Goal: Find specific page/section: Find specific page/section

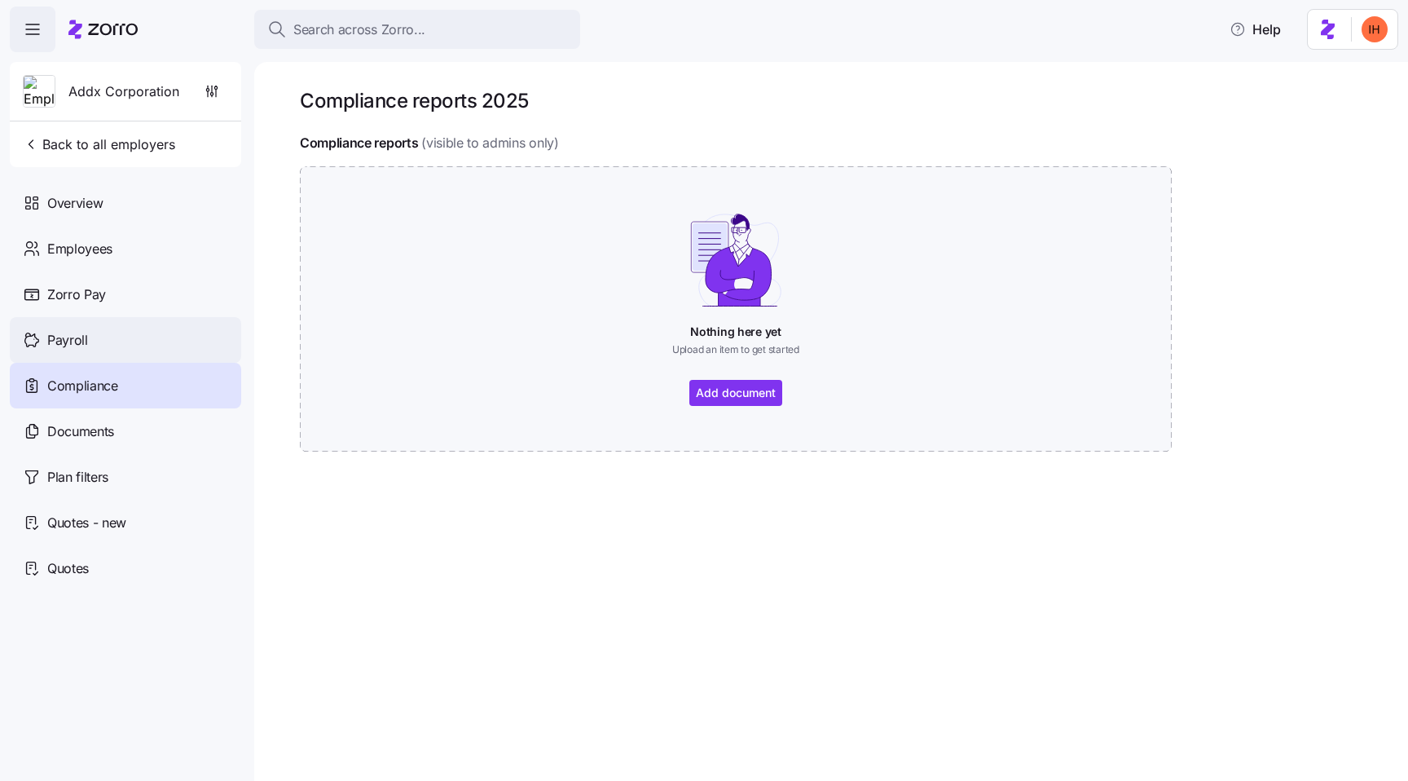
click at [121, 332] on div "Payroll" at bounding box center [125, 340] width 231 height 46
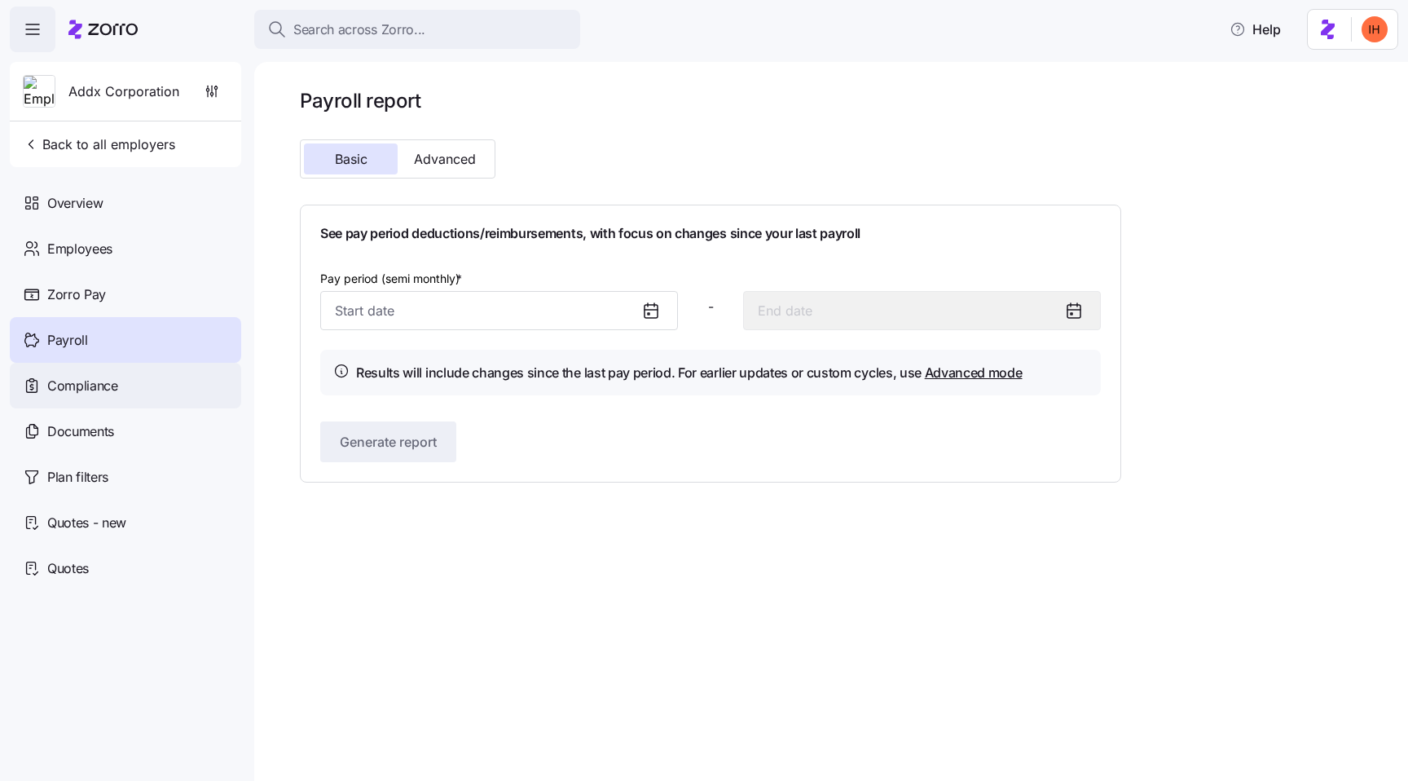
click at [142, 389] on div "Compliance" at bounding box center [125, 386] width 231 height 46
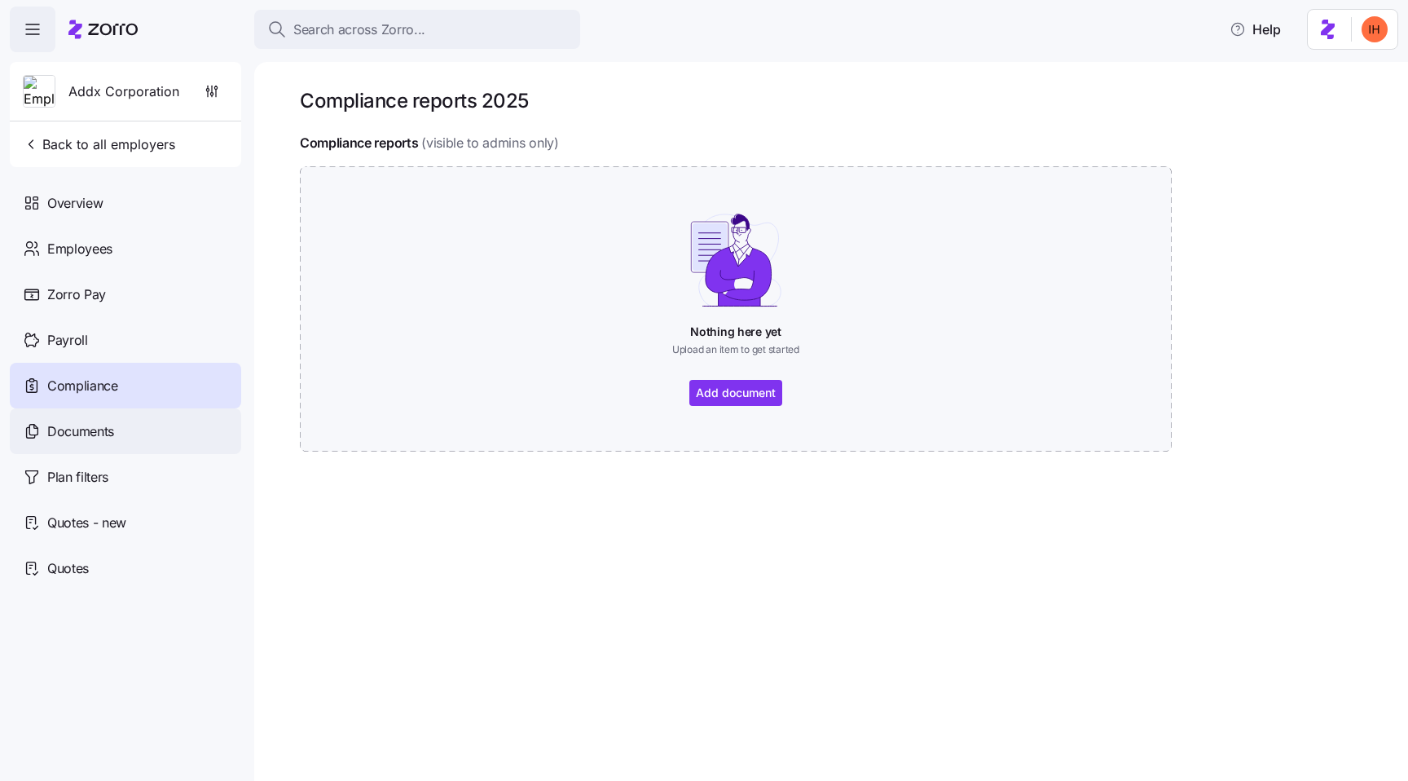
click at [164, 439] on div "Documents" at bounding box center [125, 431] width 231 height 46
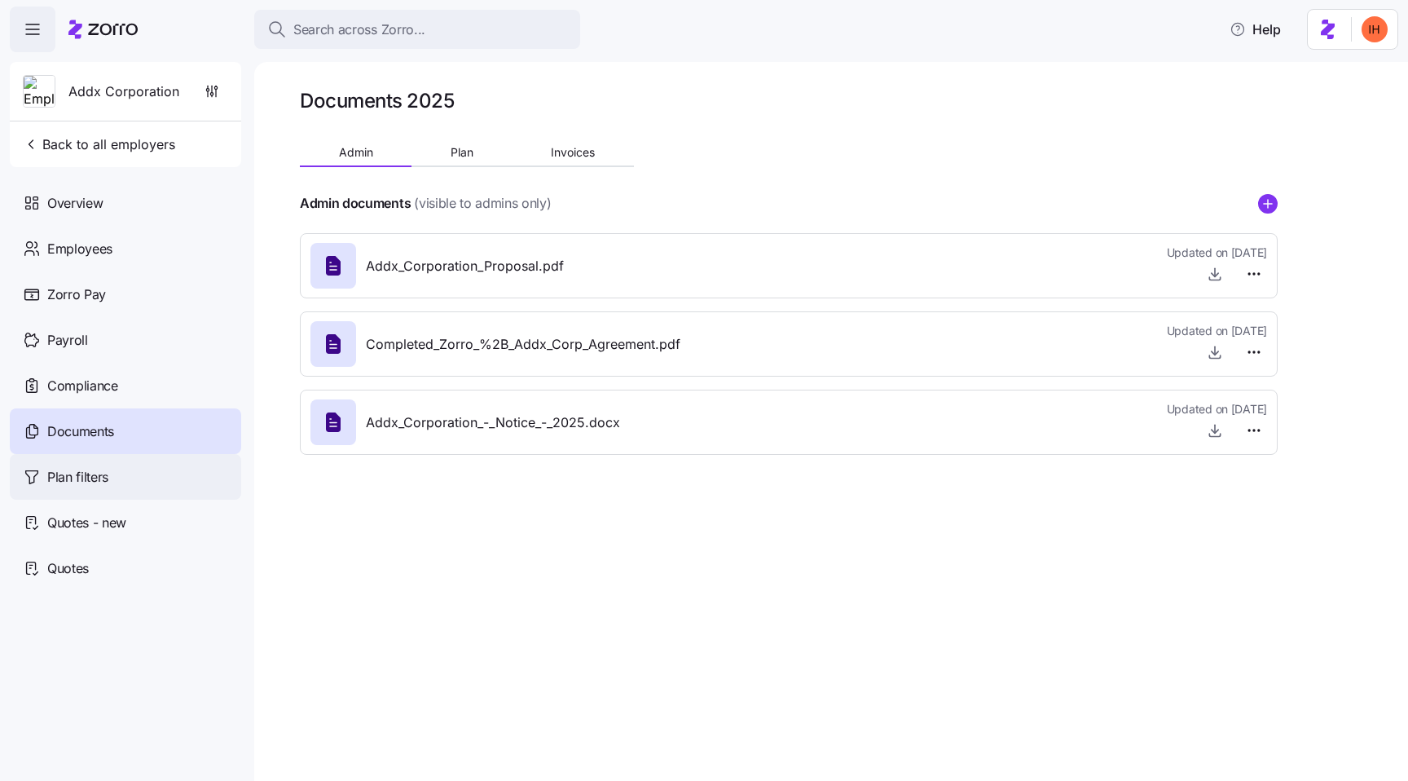
click at [184, 480] on div "Plan filters" at bounding box center [125, 477] width 231 height 46
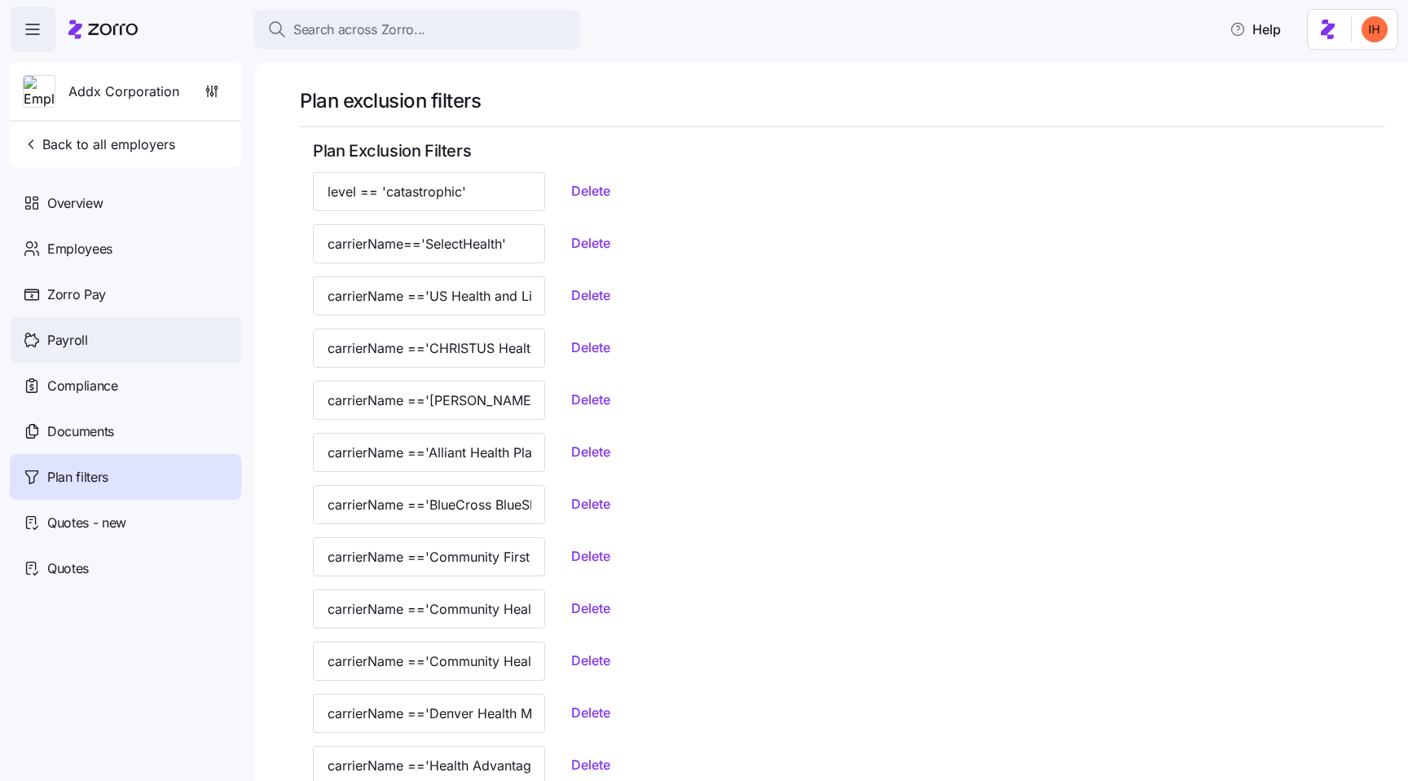
click at [131, 337] on div "Payroll" at bounding box center [125, 340] width 231 height 46
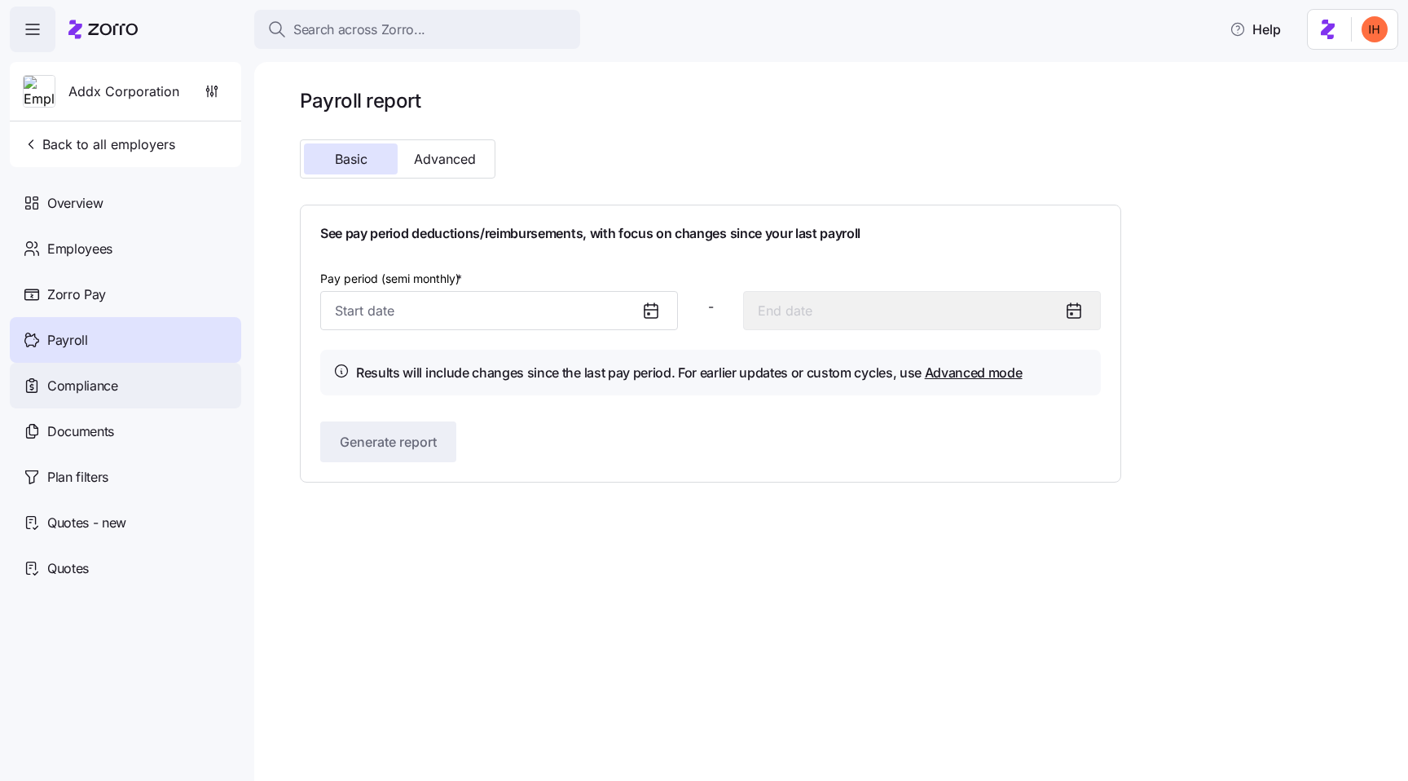
click at [128, 407] on div "Compliance" at bounding box center [125, 386] width 231 height 46
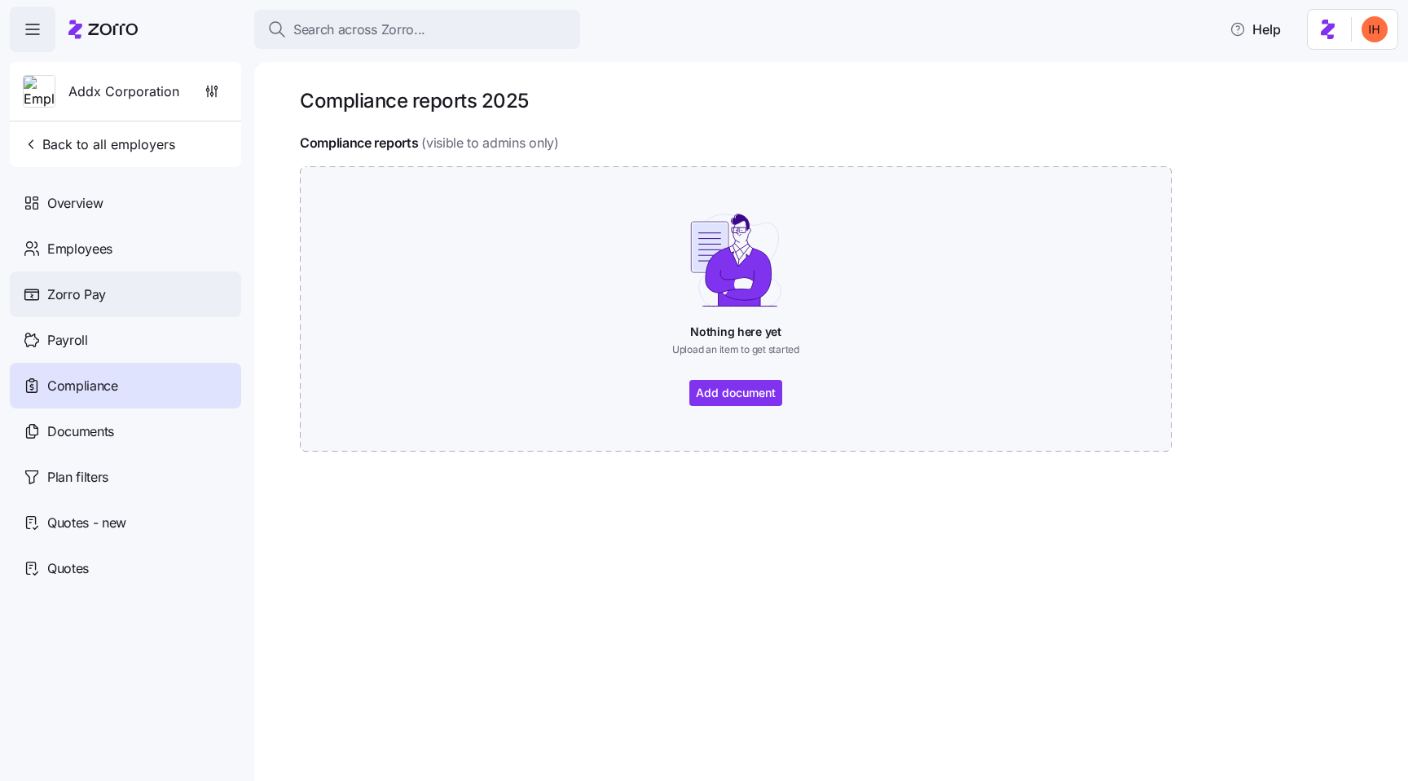
click at [113, 300] on div "Zorro Pay" at bounding box center [125, 294] width 231 height 46
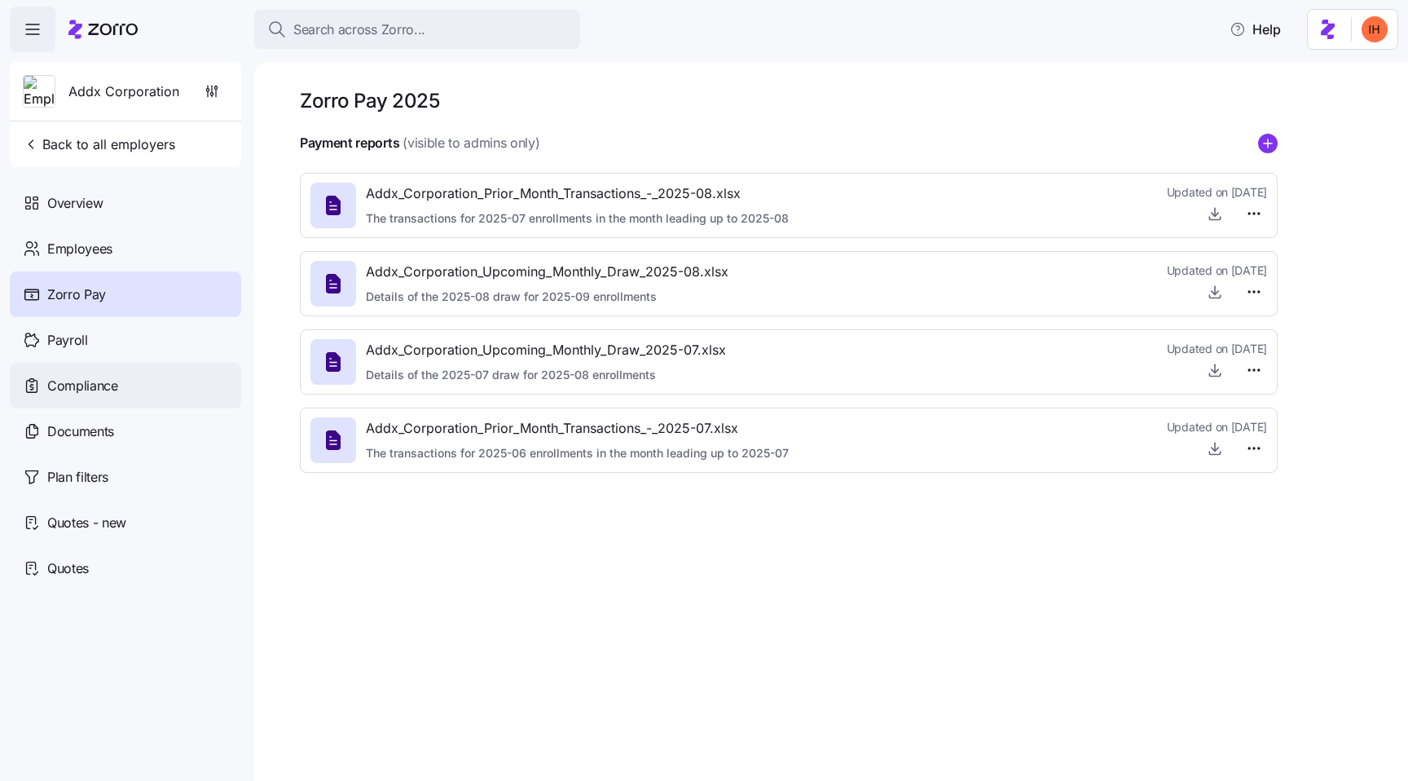
click at [127, 390] on div "Compliance" at bounding box center [125, 386] width 231 height 46
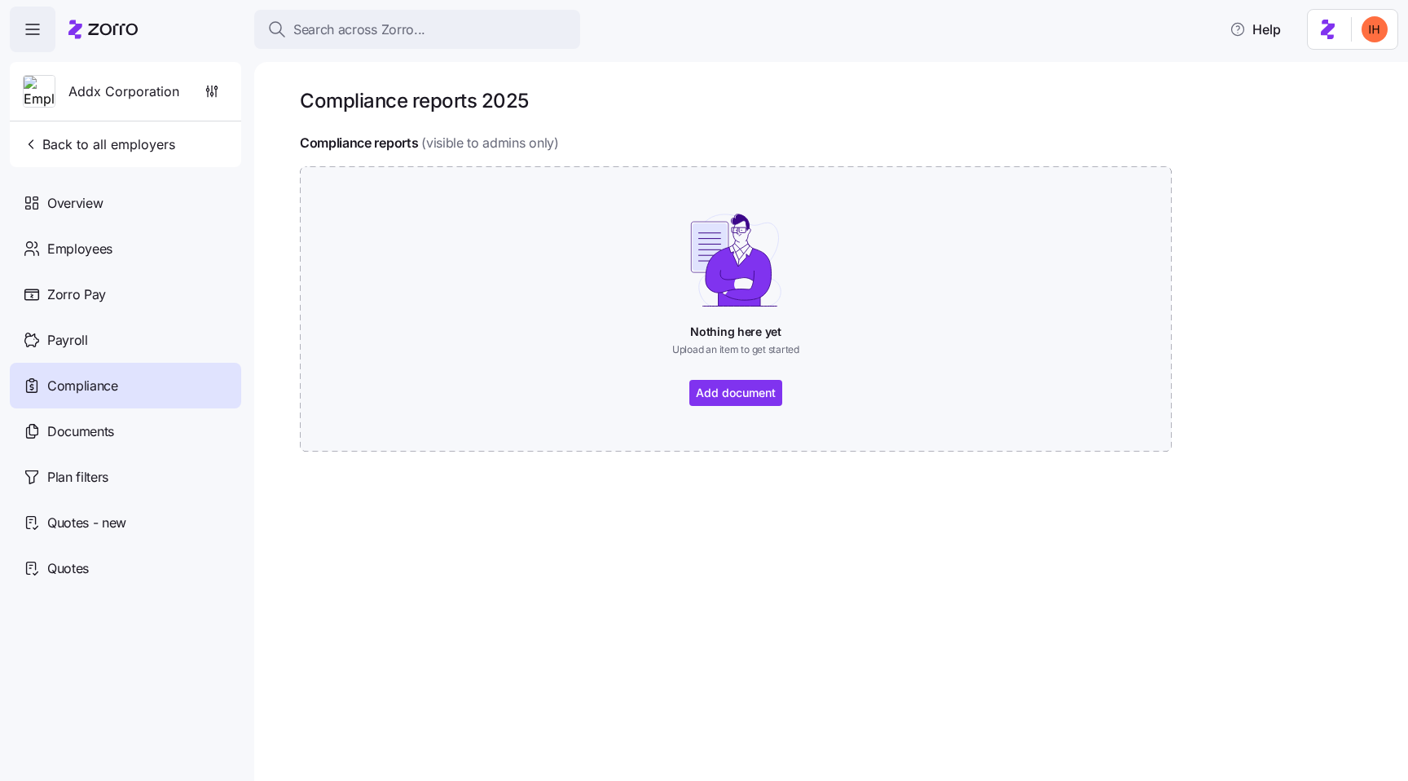
click at [814, 543] on div "Compliance reports 2025 Compliance reports (visible to admins only) Nothing her…" at bounding box center [831, 421] width 1154 height 719
click at [487, 101] on h1 "Compliance reports 2025" at bounding box center [414, 100] width 229 height 25
click at [406, 139] on h4 "Compliance reports" at bounding box center [359, 143] width 118 height 19
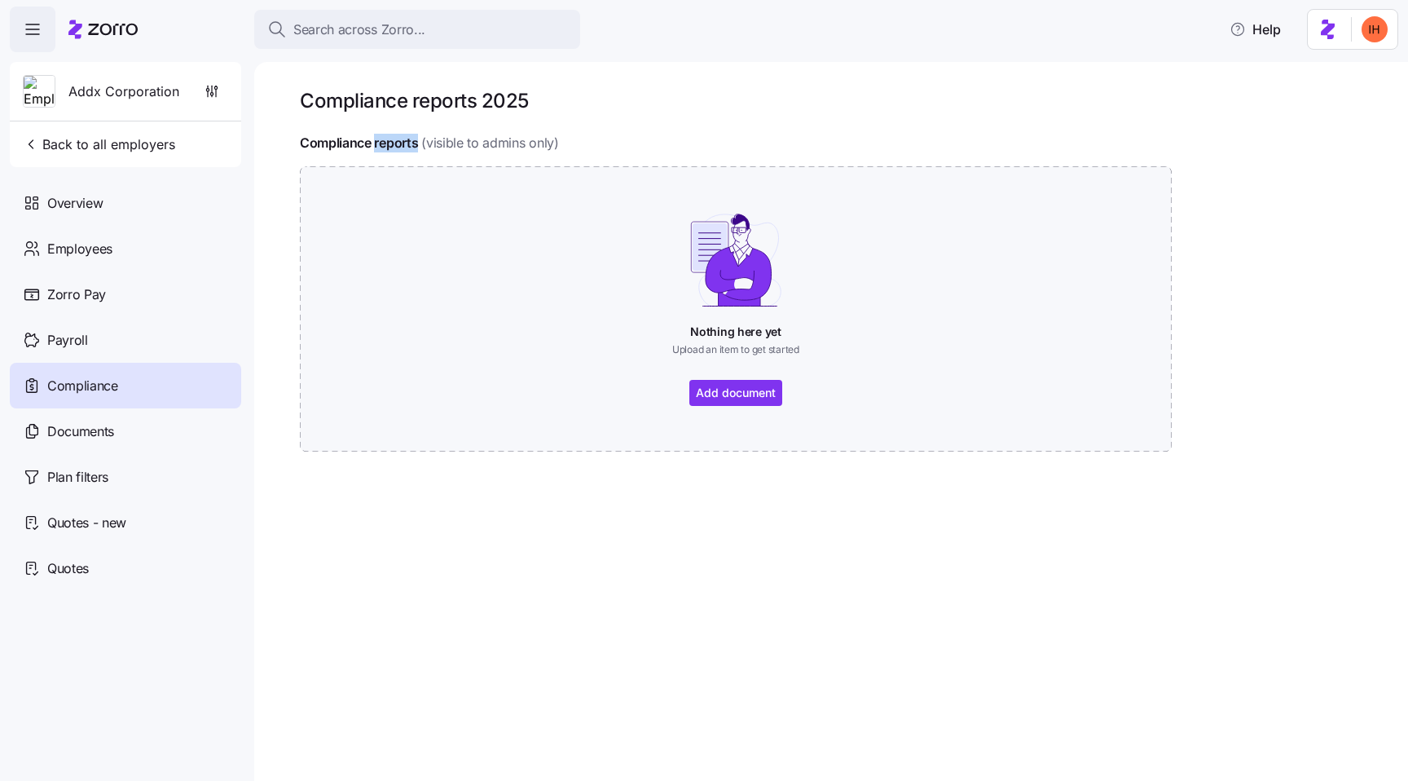
click at [406, 139] on h4 "Compliance reports" at bounding box center [359, 143] width 118 height 19
click at [452, 141] on span "(visible to admins only)" at bounding box center [489, 143] width 137 height 20
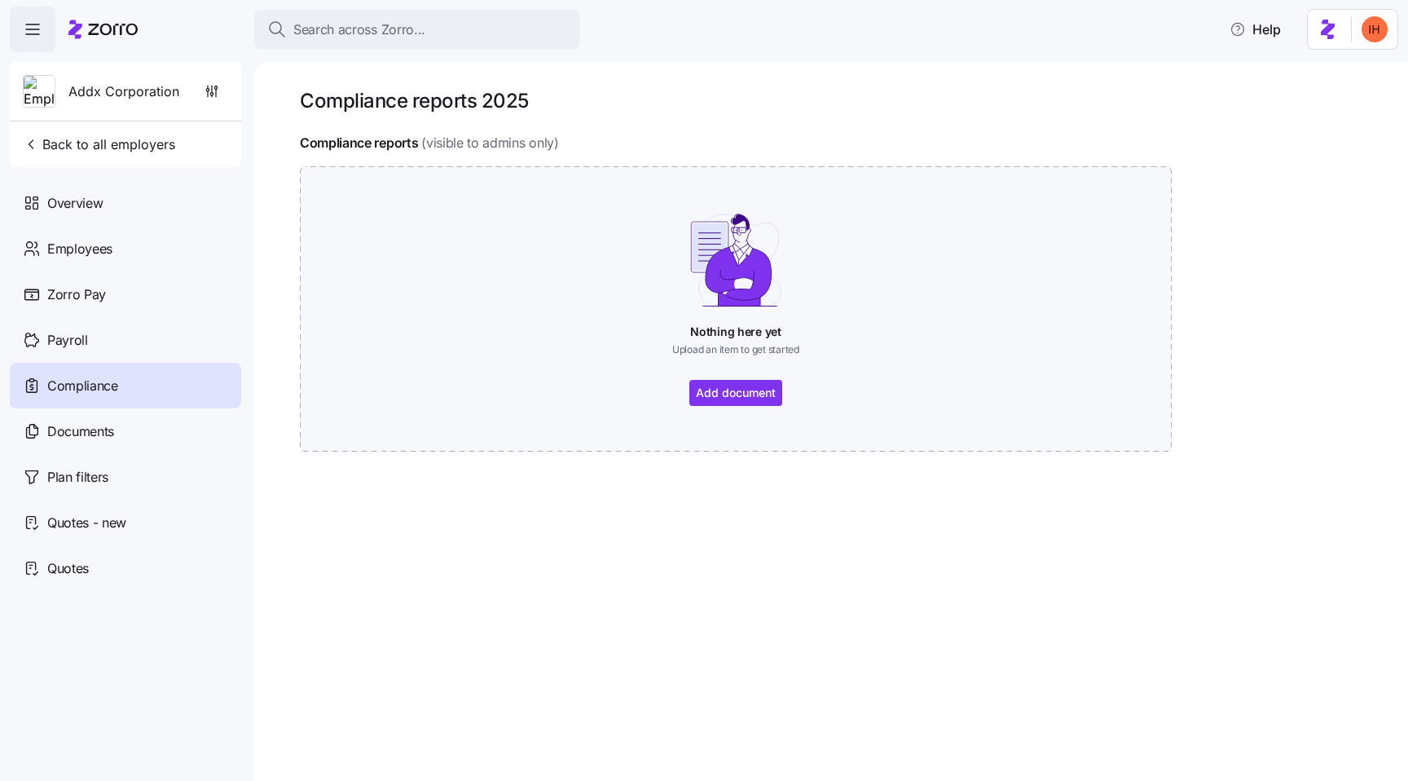
click at [385, 142] on h4 "Compliance reports" at bounding box center [359, 143] width 118 height 19
click at [367, 99] on h1 "Compliance reports 2025" at bounding box center [414, 100] width 229 height 25
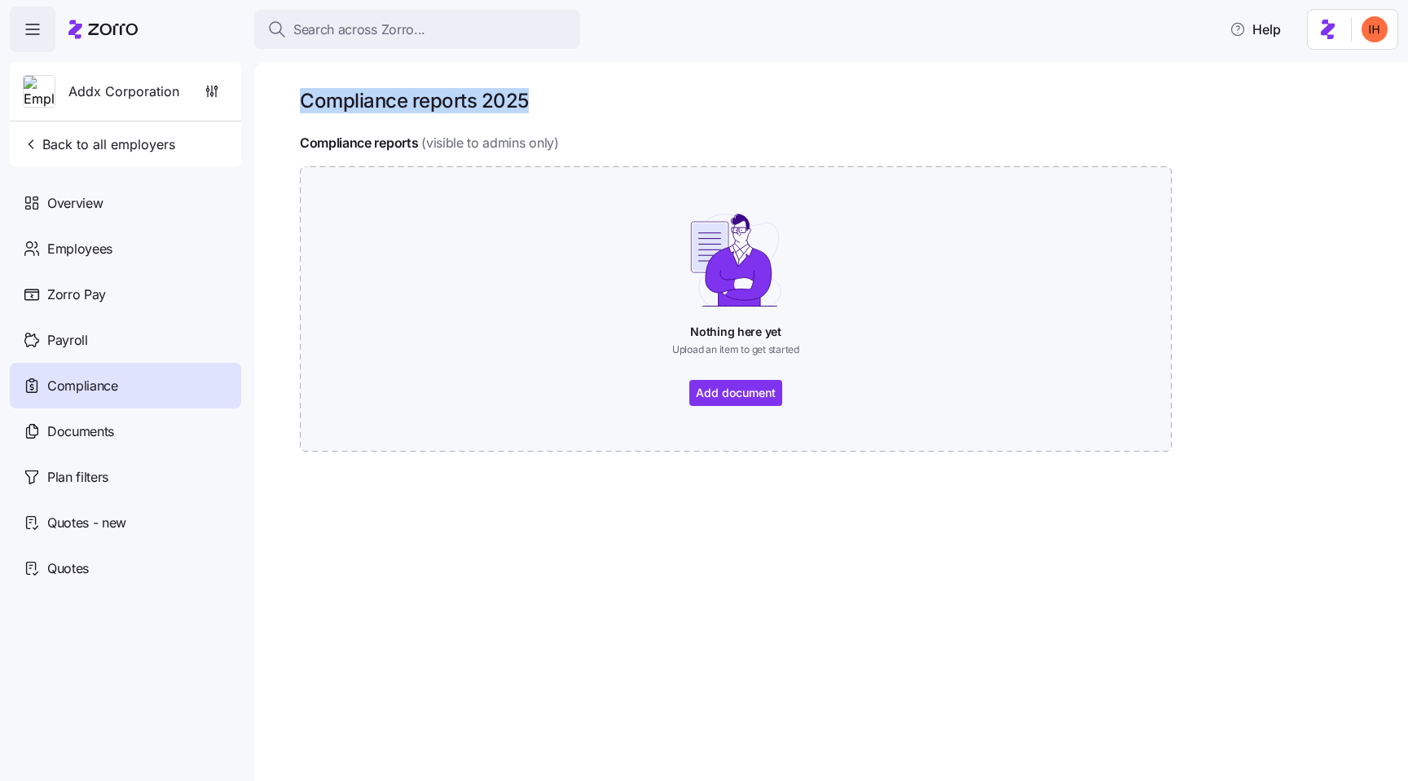
click at [367, 99] on h1 "Compliance reports 2025" at bounding box center [414, 100] width 229 height 25
click at [418, 102] on h1 "Compliance reports 2025" at bounding box center [414, 100] width 229 height 25
click at [360, 99] on h1 "Compliance reports 2025" at bounding box center [414, 100] width 229 height 25
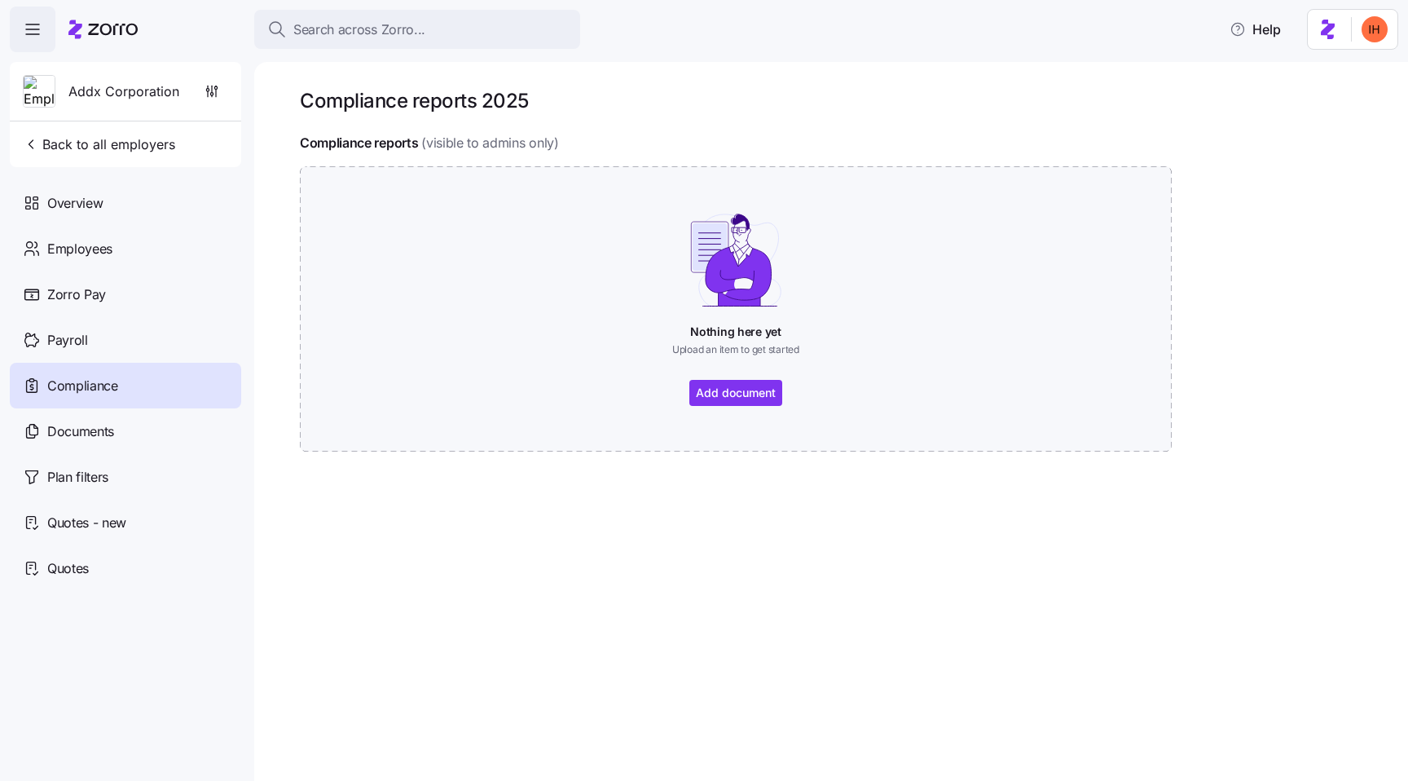
click at [383, 141] on h4 "Compliance reports" at bounding box center [359, 143] width 118 height 19
click at [374, 101] on h1 "Compliance reports 2025" at bounding box center [414, 100] width 229 height 25
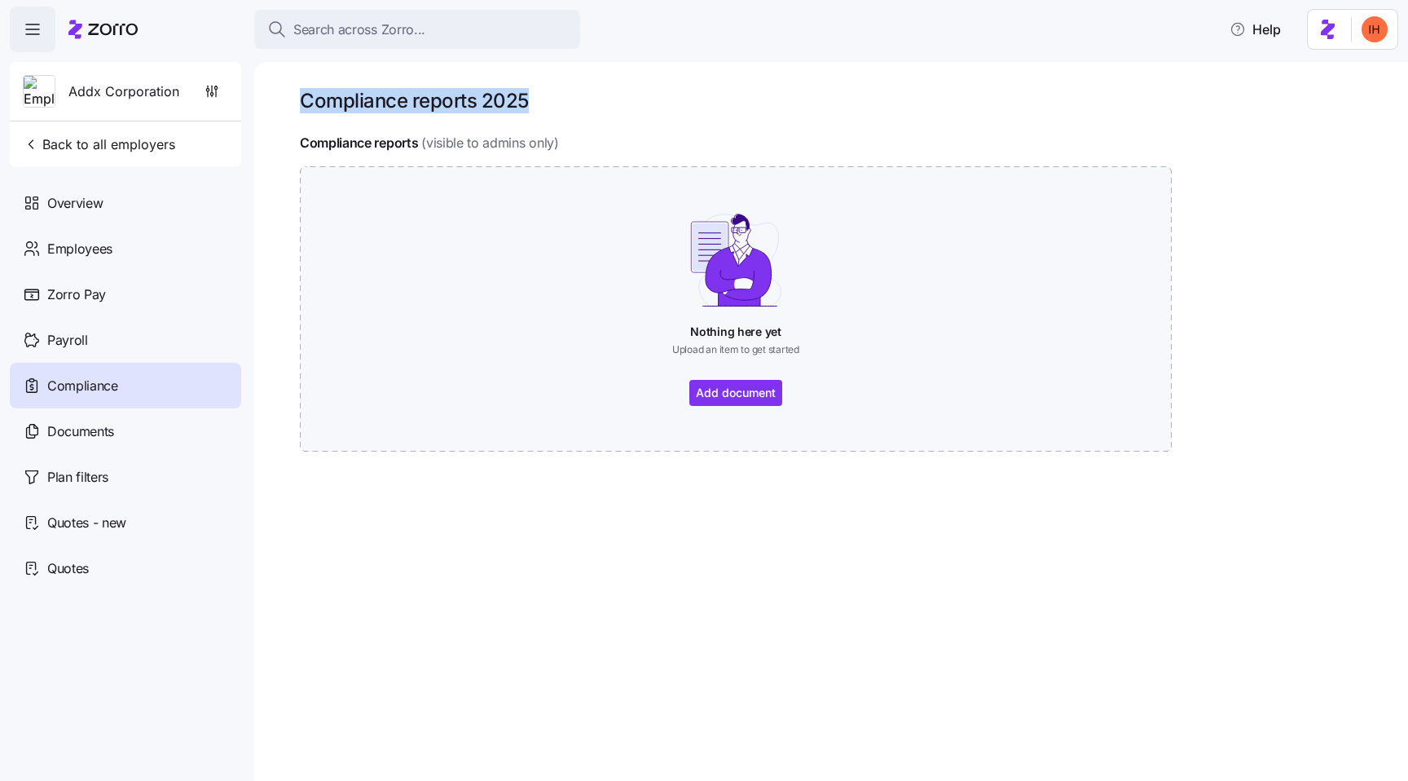
click at [374, 101] on h1 "Compliance reports 2025" at bounding box center [414, 100] width 229 height 25
click at [343, 108] on h1 "Compliance reports 2025" at bounding box center [414, 100] width 229 height 25
click at [1004, 82] on div "Compliance reports 2025 Compliance reports (visible to admins only) Nothing her…" at bounding box center [831, 421] width 1154 height 719
